Goal: Task Accomplishment & Management: Use online tool/utility

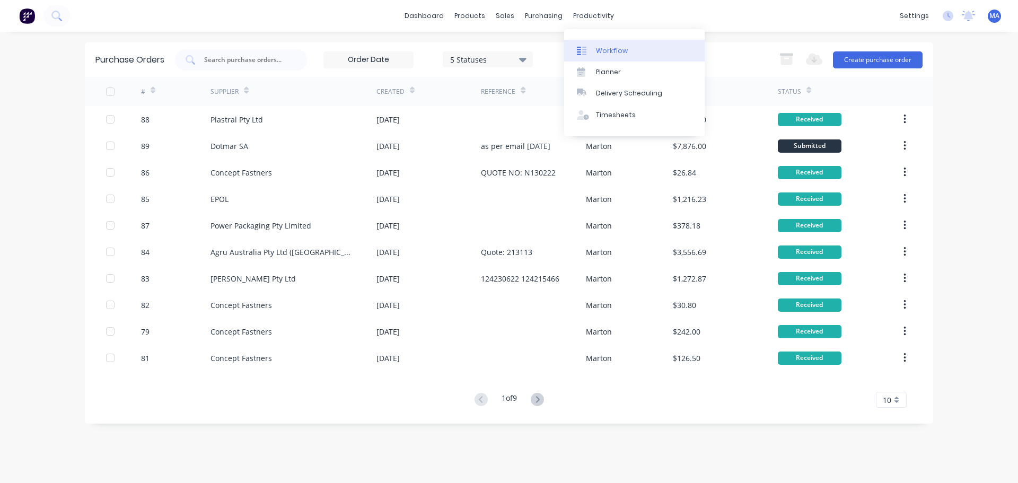
click at [590, 40] on link "Workflow" at bounding box center [634, 50] width 141 height 21
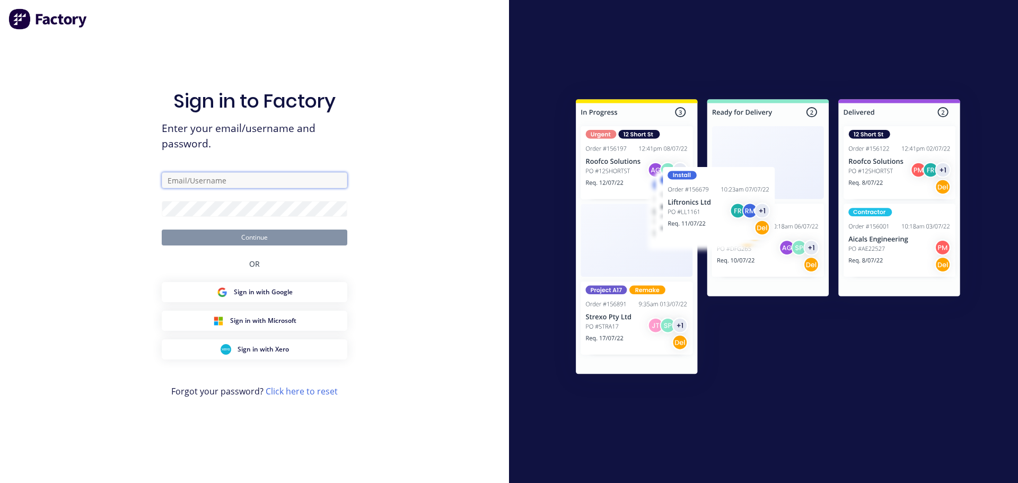
type input "[EMAIL_ADDRESS][DOMAIN_NAME]"
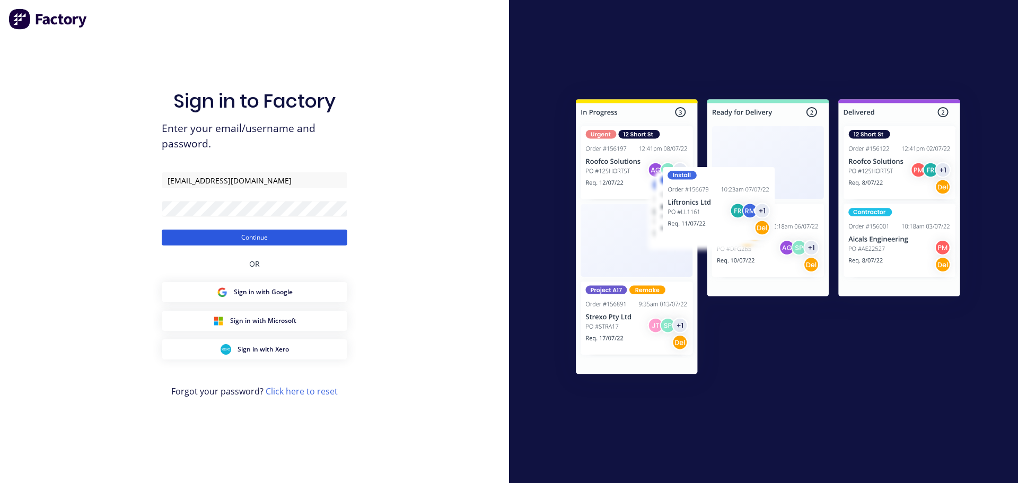
click at [264, 243] on button "Continue" at bounding box center [255, 238] width 186 height 16
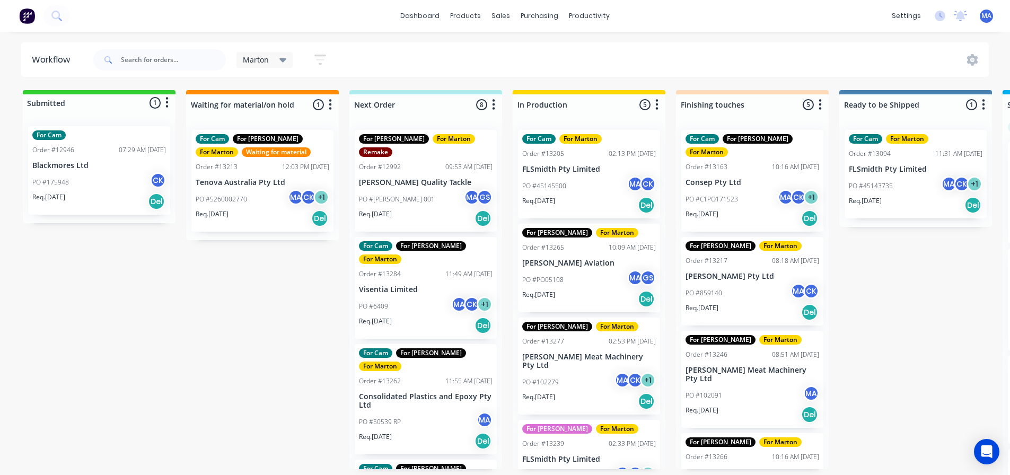
click at [580, 270] on div "PO #PO05108 MA GS" at bounding box center [589, 280] width 134 height 20
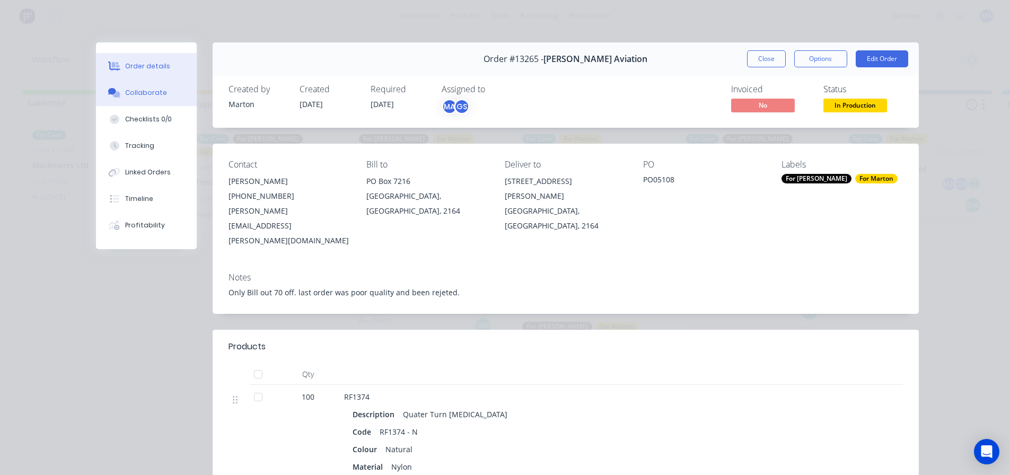
click at [154, 95] on div "Collaborate" at bounding box center [146, 93] width 42 height 10
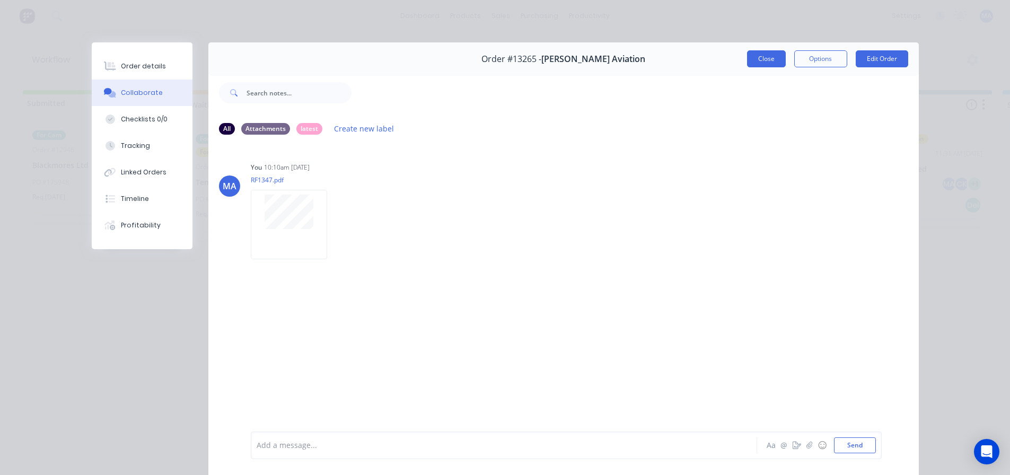
click at [758, 65] on button "Close" at bounding box center [766, 58] width 39 height 17
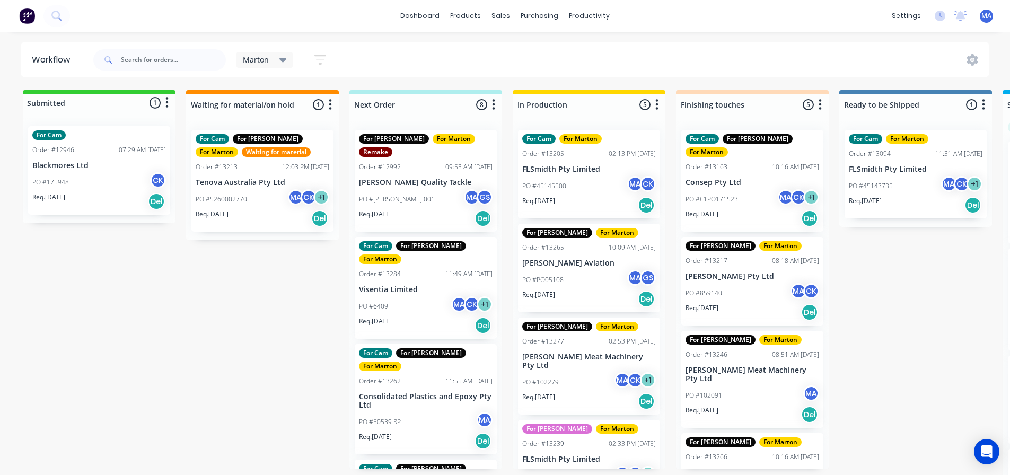
click at [554, 75] on div "Marton Save new view None edit Marton (Default) edit For Cam edit For [PERSON_N…" at bounding box center [540, 60] width 898 height 32
click at [573, 265] on p "[PERSON_NAME] Aviation" at bounding box center [589, 263] width 134 height 9
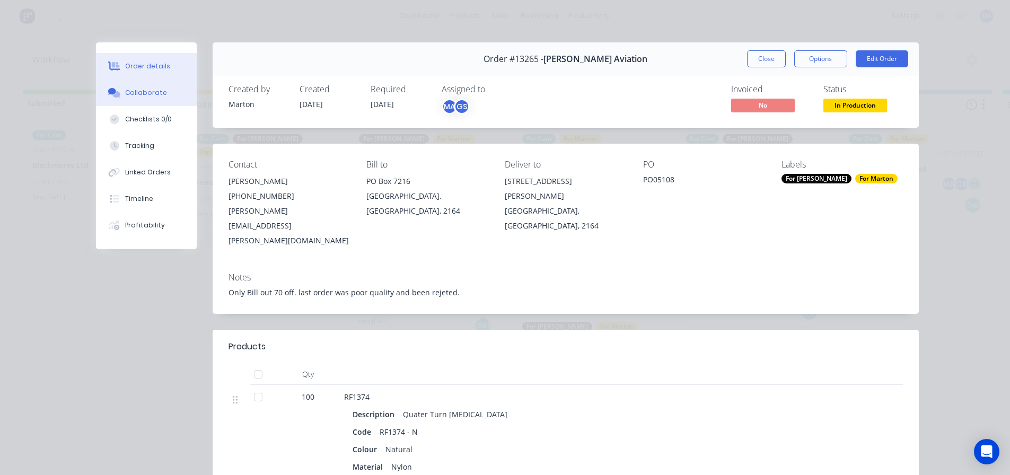
click at [144, 92] on div "Collaborate" at bounding box center [146, 93] width 42 height 10
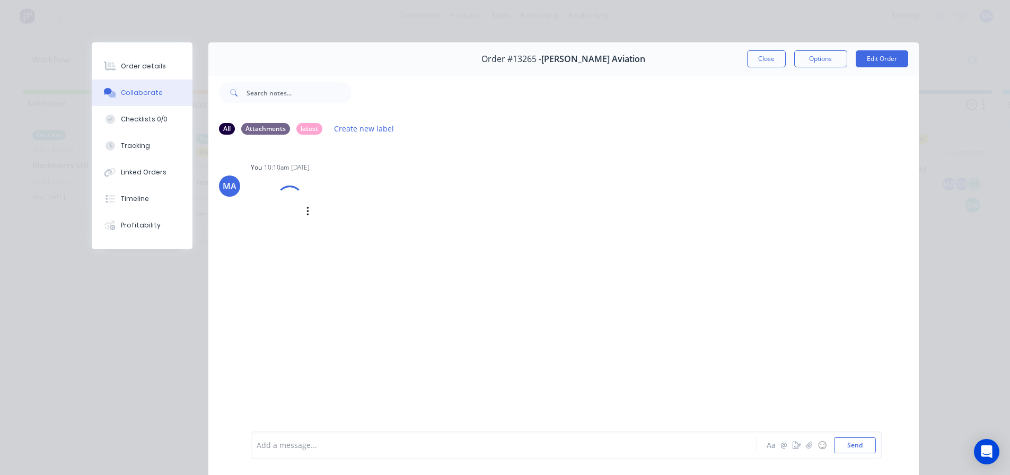
click at [297, 200] on div at bounding box center [289, 198] width 35 height 35
